Goal: Task Accomplishment & Management: Use online tool/utility

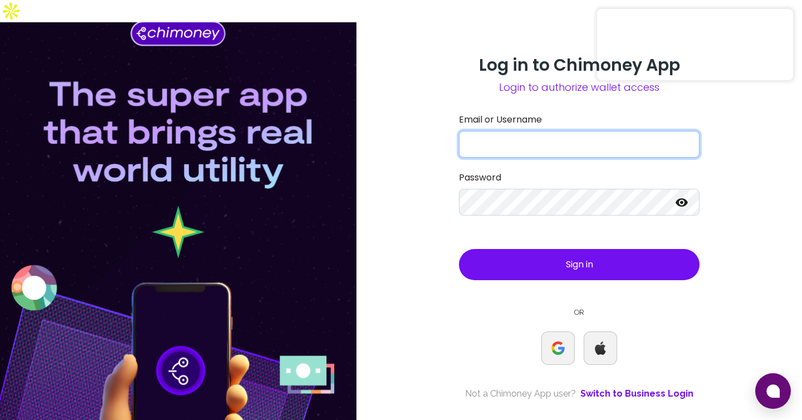
click at [478, 131] on input "Email or Username" at bounding box center [579, 144] width 241 height 27
type input "d"
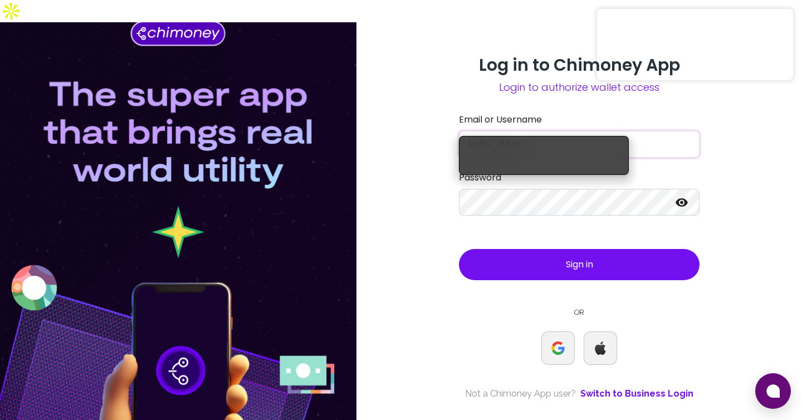
type input "luffy_dono"
click at [447, 55] on div "Log in to Chimoney App Login to authorize wallet access Email or Username luffy…" at bounding box center [579, 232] width 267 height 354
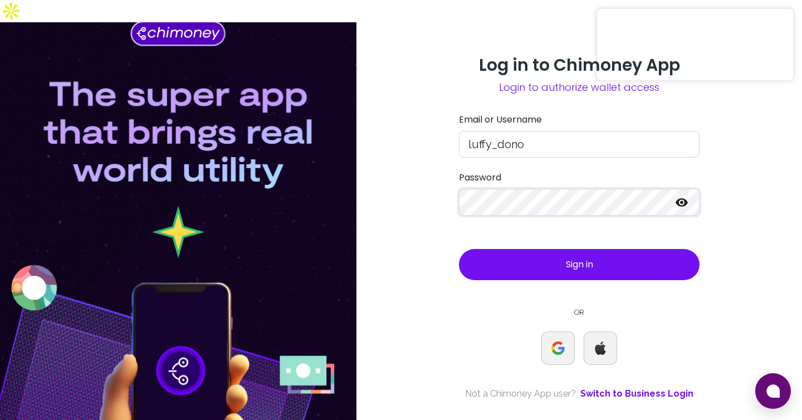
click at [515, 249] on button "Sign in" at bounding box center [579, 264] width 241 height 31
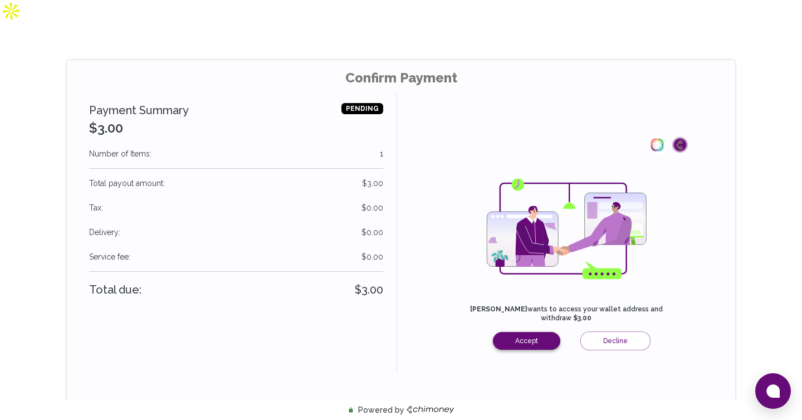
click at [508, 332] on button "Accept" at bounding box center [526, 341] width 67 height 18
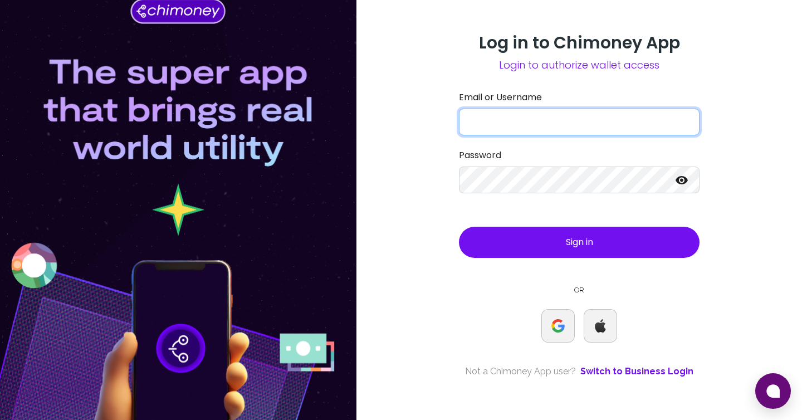
click at [508, 129] on input "Email or Username" at bounding box center [579, 122] width 241 height 27
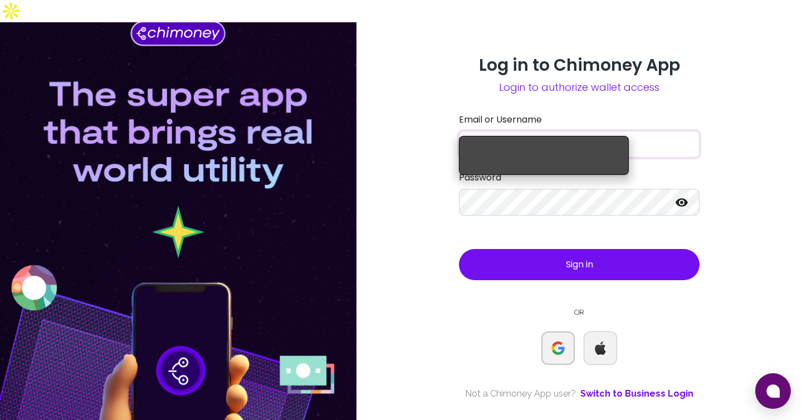
click at [559, 342] on img at bounding box center [558, 348] width 13 height 13
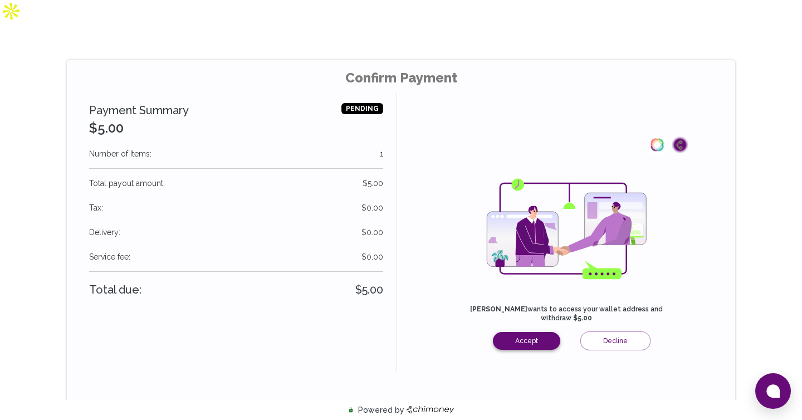
click at [556, 332] on button "Accept" at bounding box center [526, 341] width 67 height 18
